Goal: Information Seeking & Learning: Check status

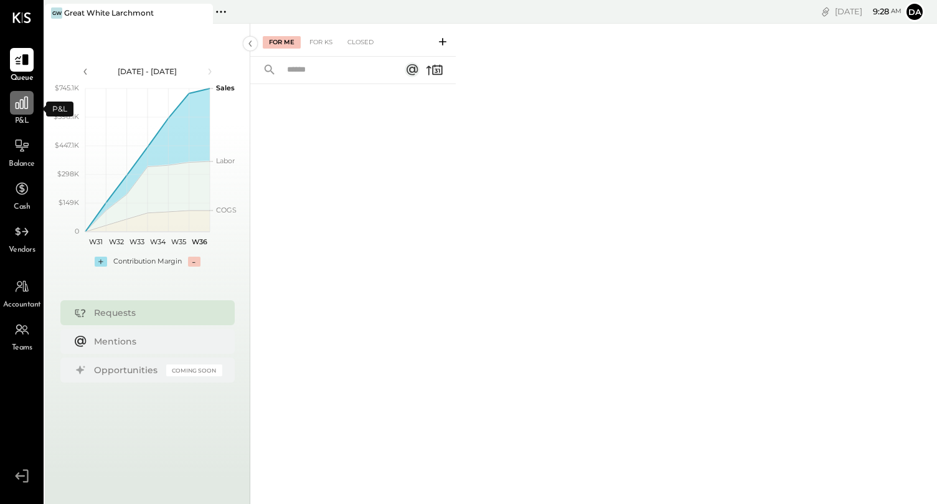
click at [22, 111] on div at bounding box center [22, 103] width 24 height 24
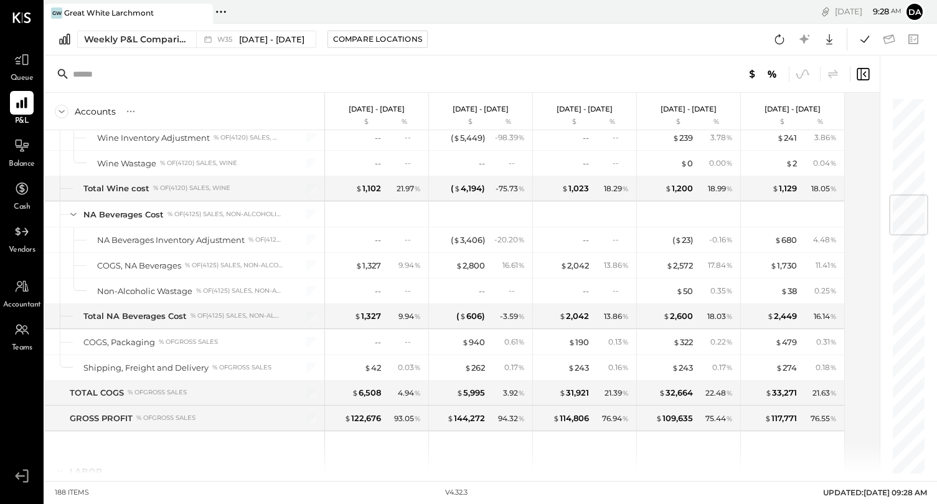
scroll to position [1466, 0]
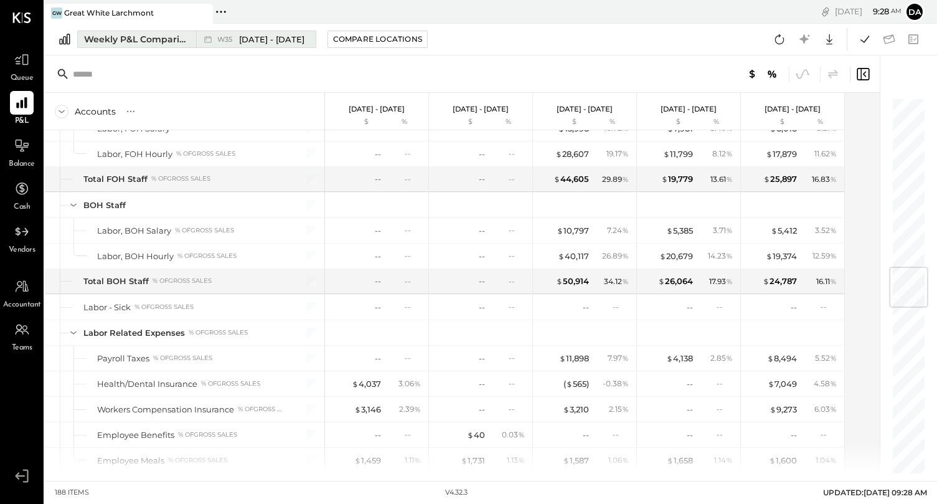
click at [284, 37] on span "[DATE] - [DATE]" at bounding box center [271, 40] width 65 height 12
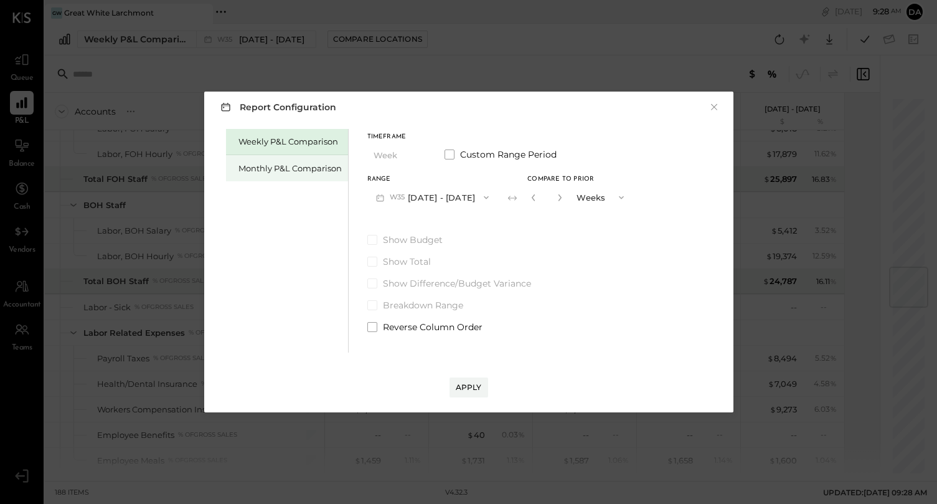
click at [281, 159] on div "Monthly P&L Comparison" at bounding box center [287, 168] width 122 height 26
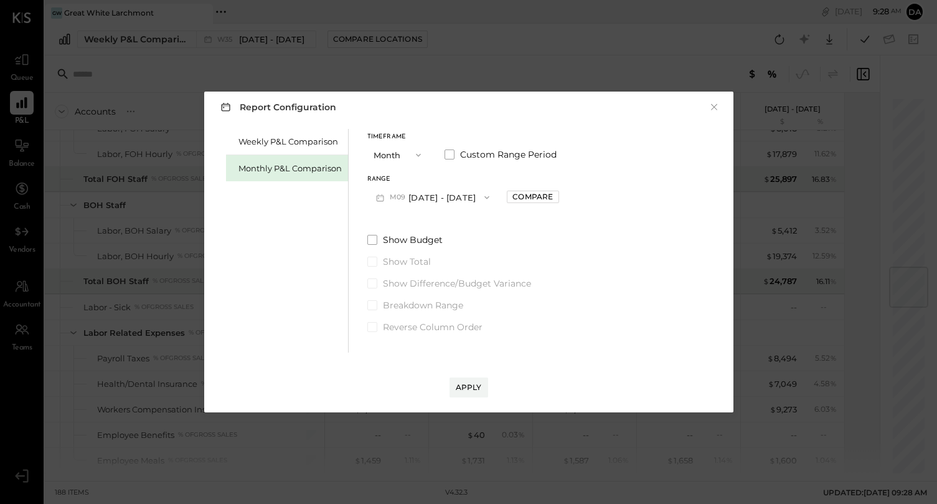
click at [400, 157] on button "Month" at bounding box center [398, 154] width 62 height 23
click at [457, 193] on button "M09 Sep 1 - 30, 2025" at bounding box center [432, 196] width 131 height 23
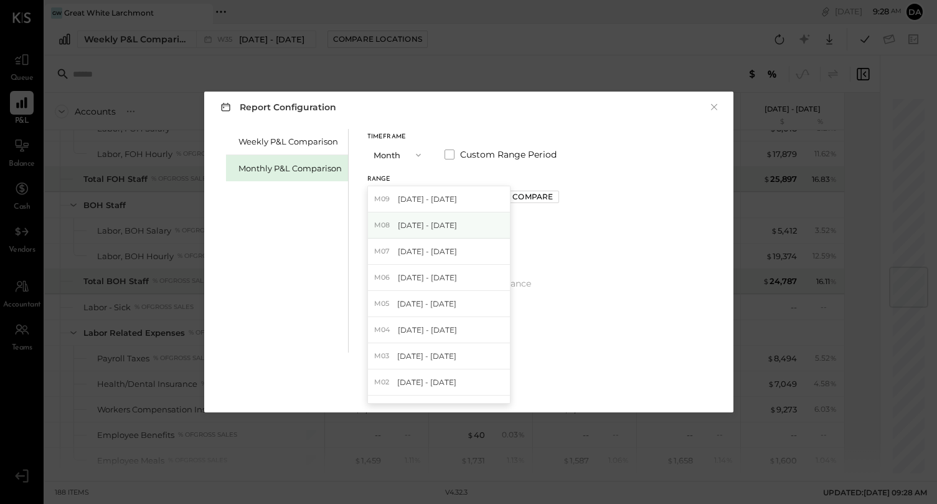
click at [456, 220] on div "M08 Aug 1 - 31, 2025" at bounding box center [439, 225] width 142 height 26
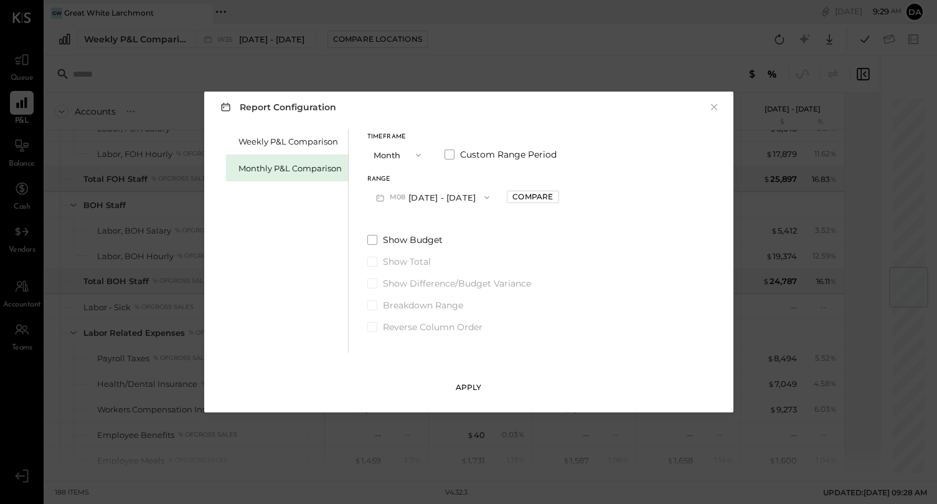
click at [464, 391] on div "Apply" at bounding box center [469, 387] width 26 height 11
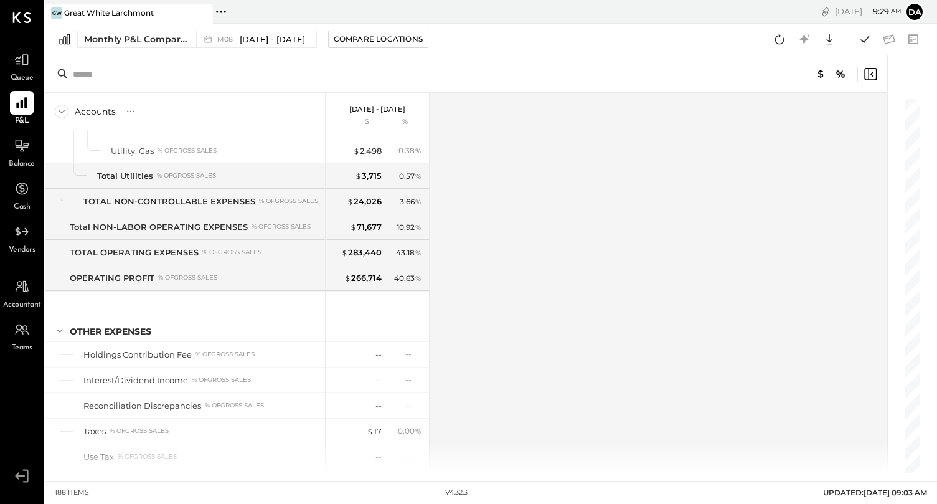
scroll to position [3430, 0]
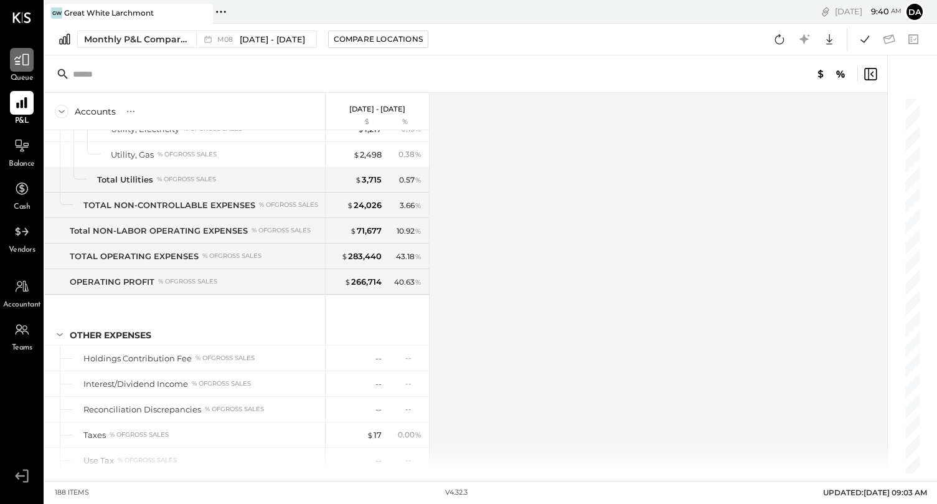
click at [24, 70] on div at bounding box center [22, 60] width 24 height 24
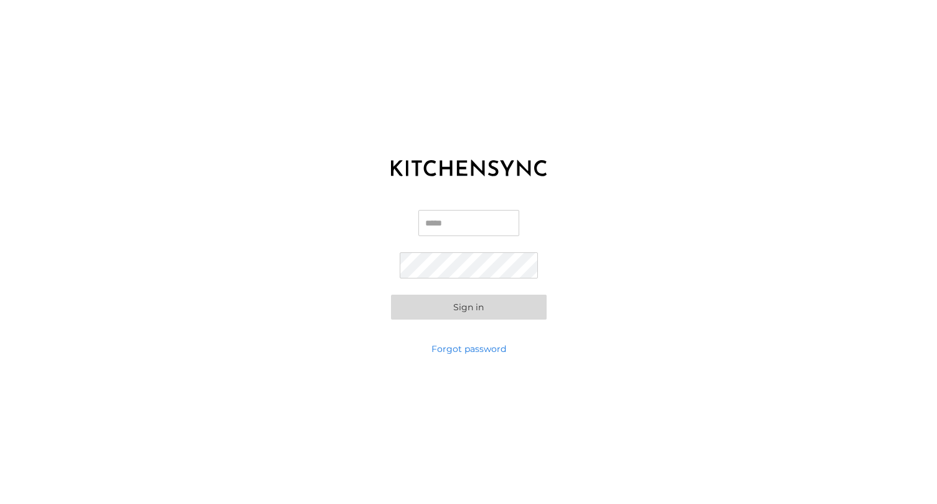
type input "**********"
click at [468, 306] on button "Sign in" at bounding box center [469, 306] width 156 height 25
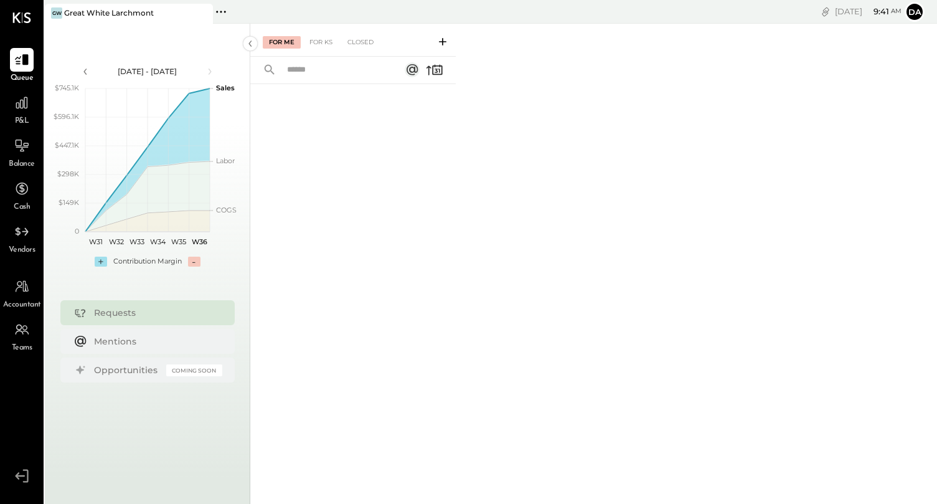
click at [139, 311] on div "Requests" at bounding box center [155, 312] width 122 height 12
click at [324, 42] on div "For KS" at bounding box center [320, 42] width 35 height 12
click at [288, 43] on div "For Me" at bounding box center [282, 42] width 38 height 12
click at [174, 19] on div at bounding box center [191, 13] width 44 height 18
click at [317, 80] on input "text" at bounding box center [335, 70] width 113 height 21
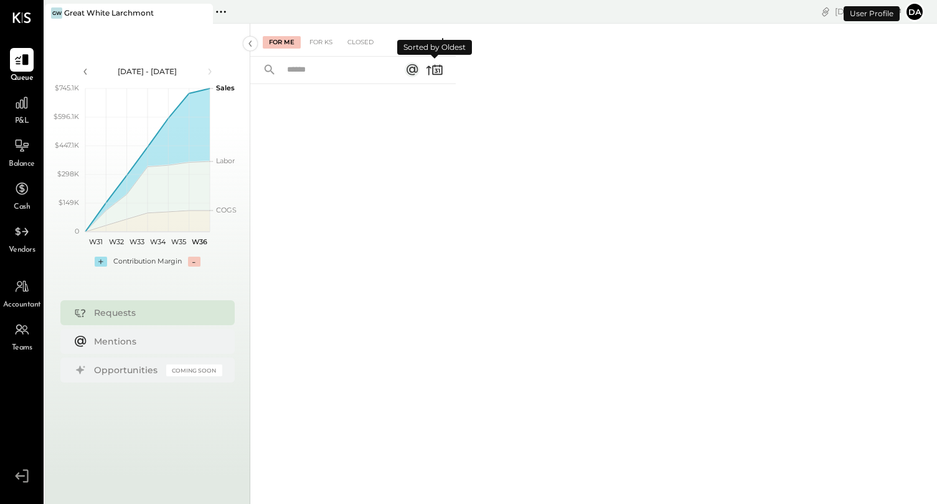
click at [437, 73] on icon at bounding box center [434, 69] width 17 height 17
click at [437, 71] on icon at bounding box center [435, 71] width 3 height 4
click at [155, 344] on div "Mentions" at bounding box center [155, 341] width 122 height 12
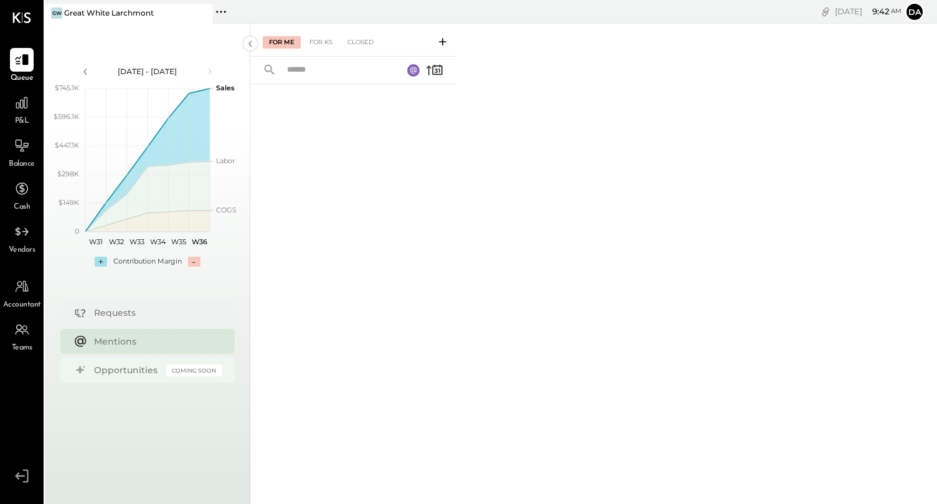
click at [143, 373] on div "Opportunities" at bounding box center [127, 369] width 66 height 12
click at [144, 344] on div "Mentions" at bounding box center [155, 341] width 122 height 12
click at [29, 95] on div at bounding box center [22, 103] width 24 height 24
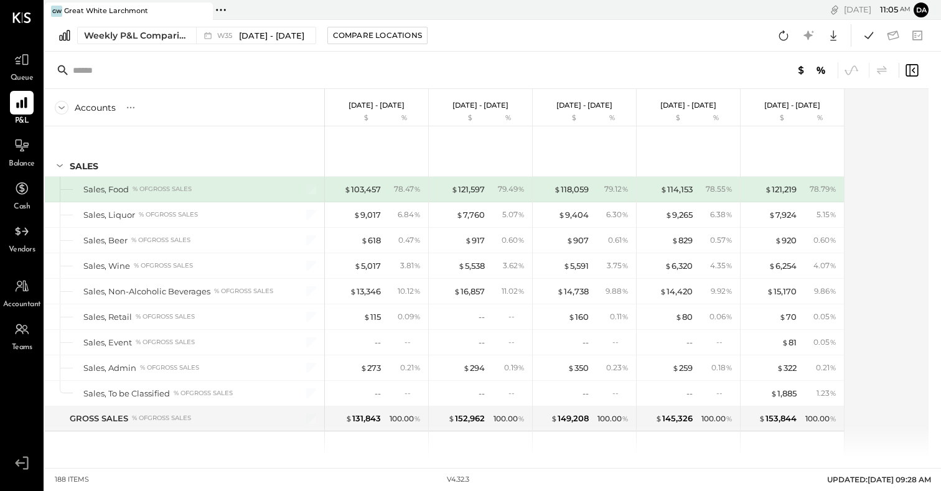
click at [211, 2] on div "GW [GEOGRAPHIC_DATA] Pinned Locations ( 1 ) [GEOGRAPHIC_DATA] No locations dete…" at bounding box center [275, 10] width 461 height 20
